Goal: Find specific page/section: Locate a particular part of the current website

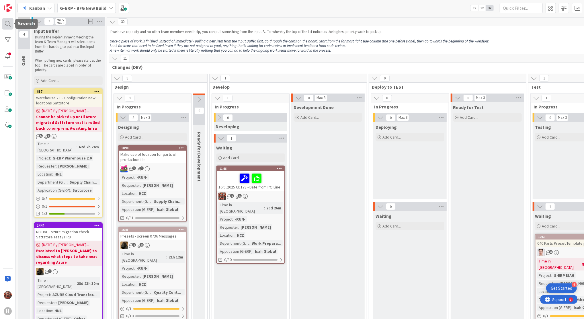
click at [6, 26] on div at bounding box center [7, 23] width 11 height 11
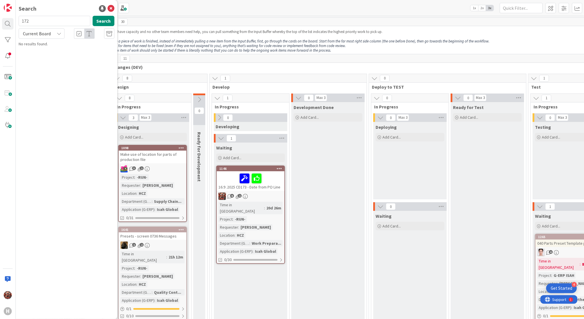
click at [44, 31] on span "Current Board" at bounding box center [37, 34] width 28 height 6
click at [37, 55] on span "All Boards" at bounding box center [52, 57] width 60 height 9
click at [100, 18] on button "Search" at bounding box center [104, 21] width 22 height 10
click at [45, 21] on input "172" at bounding box center [55, 21] width 72 height 10
type input "1"
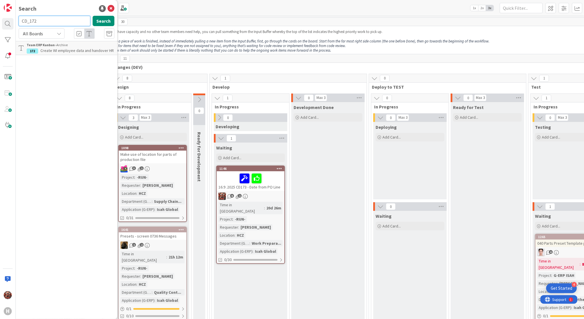
type input "CD_172"
click at [45, 45] on b "G-ERP - BFG New Build ›" at bounding box center [45, 45] width 37 height 4
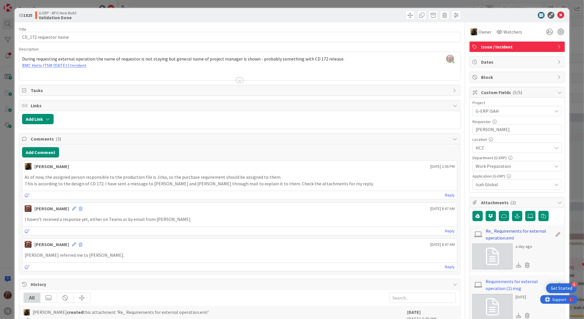
click at [505, 230] on link "Re_ Requirements for external operation.eml" at bounding box center [519, 234] width 67 height 14
